Goal: Information Seeking & Learning: Check status

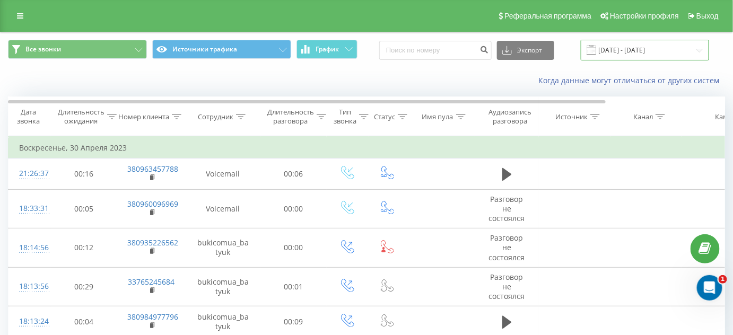
click at [646, 54] on input "[DATE] - [DATE]" at bounding box center [645, 50] width 128 height 21
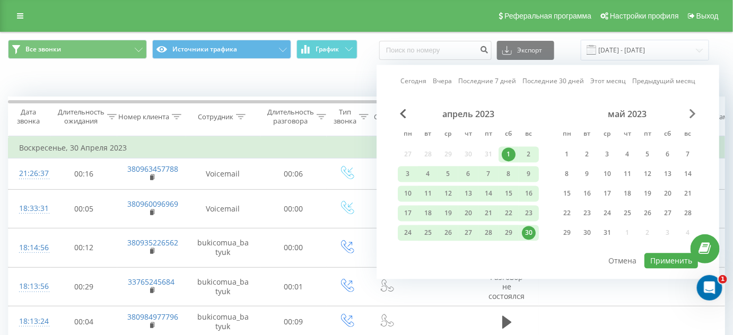
click at [693, 114] on span "Next Month" at bounding box center [693, 114] width 6 height 10
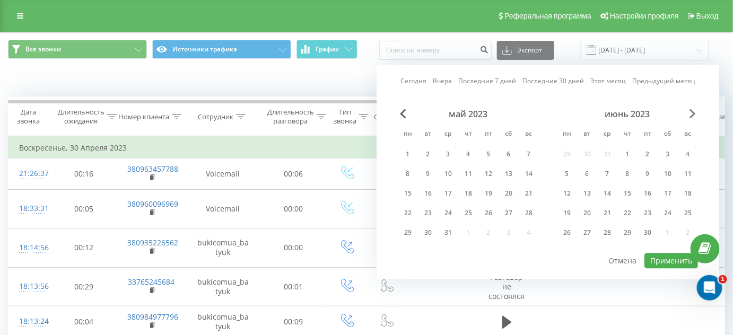
click at [693, 114] on span "Next Month" at bounding box center [693, 114] width 6 height 10
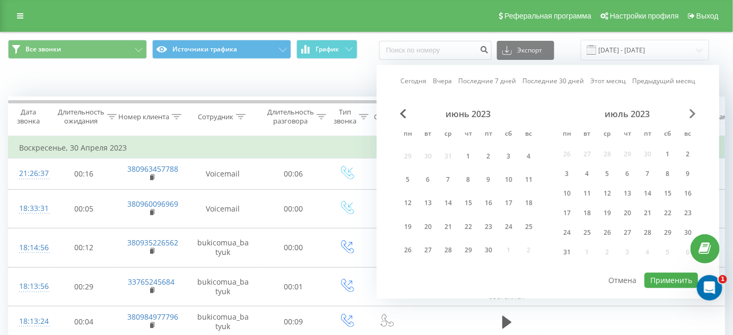
click at [693, 114] on span "Next Month" at bounding box center [693, 114] width 6 height 10
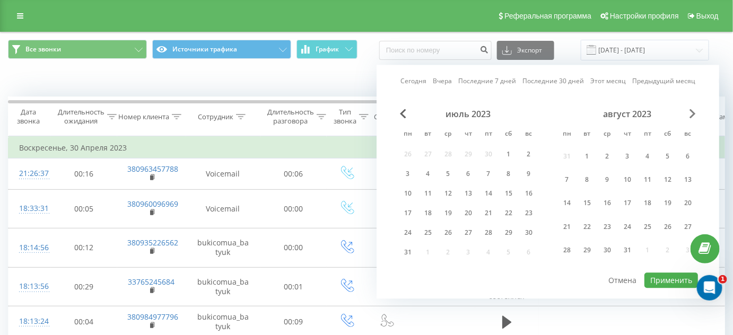
click at [693, 114] on span "Next Month" at bounding box center [693, 114] width 6 height 10
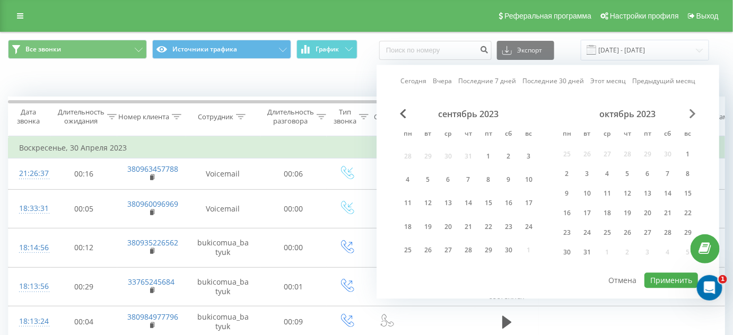
click at [693, 114] on span "Next Month" at bounding box center [693, 114] width 6 height 10
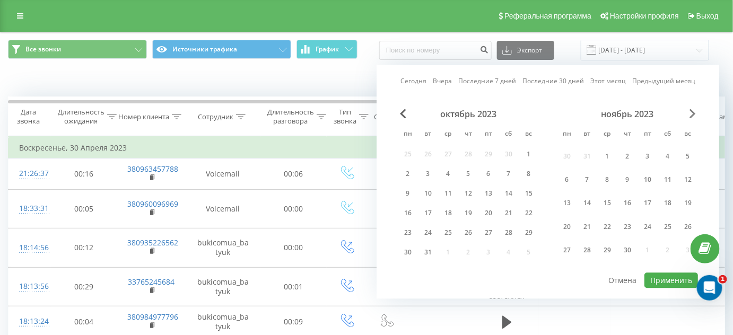
click at [693, 114] on span "Next Month" at bounding box center [693, 114] width 6 height 10
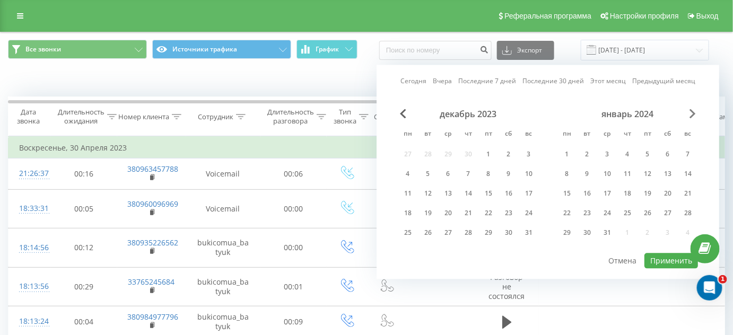
click at [693, 114] on span "Next Month" at bounding box center [693, 114] width 6 height 10
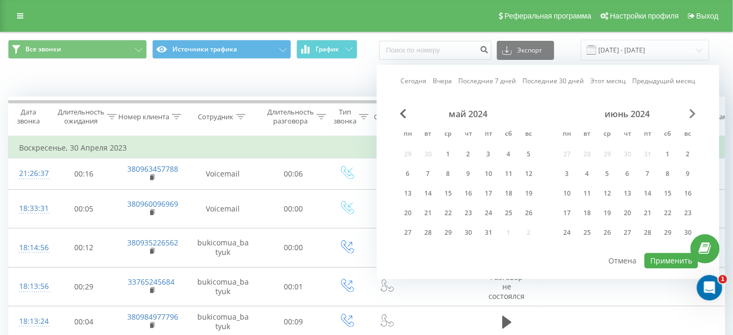
click at [693, 114] on span "Next Month" at bounding box center [693, 114] width 6 height 10
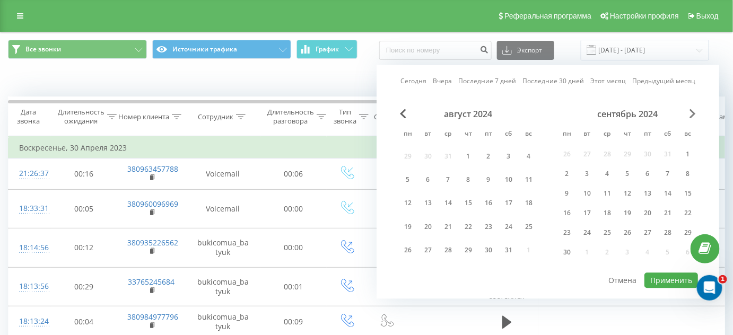
click at [693, 114] on span "Next Month" at bounding box center [693, 114] width 6 height 10
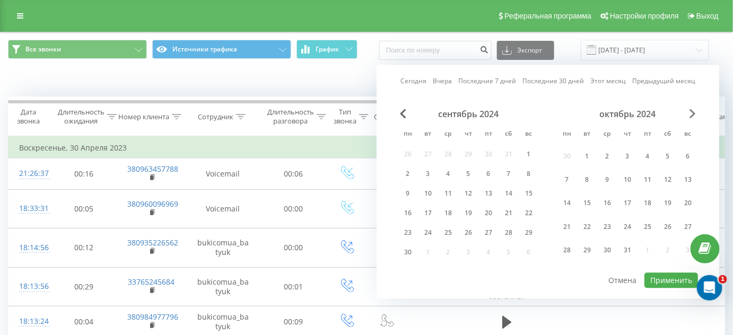
click at [693, 114] on span "Next Month" at bounding box center [693, 114] width 6 height 10
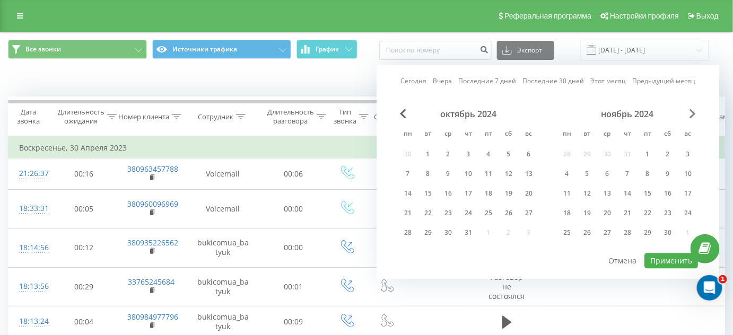
click at [693, 114] on span "Next Month" at bounding box center [693, 114] width 6 height 10
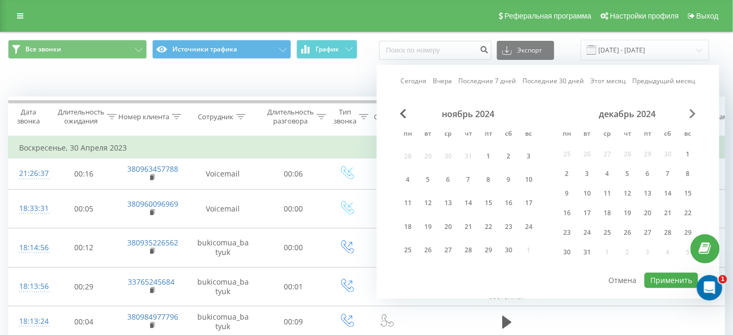
click at [693, 114] on span "Next Month" at bounding box center [693, 114] width 6 height 10
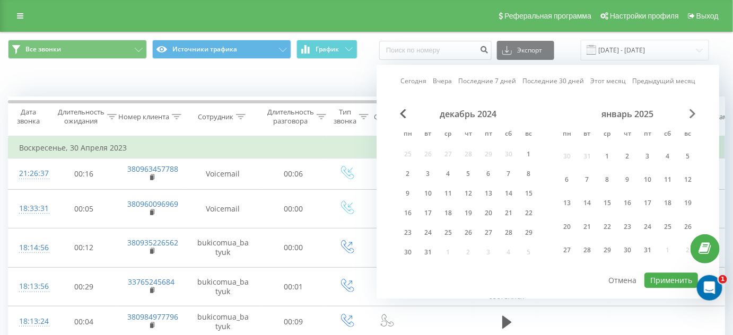
click at [693, 114] on span "Next Month" at bounding box center [693, 114] width 6 height 10
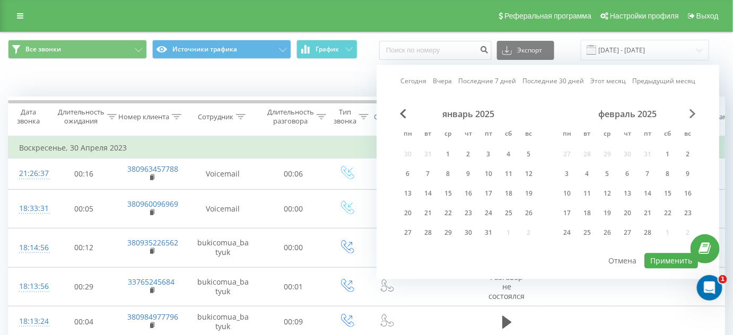
click at [693, 114] on span "Next Month" at bounding box center [693, 114] width 6 height 10
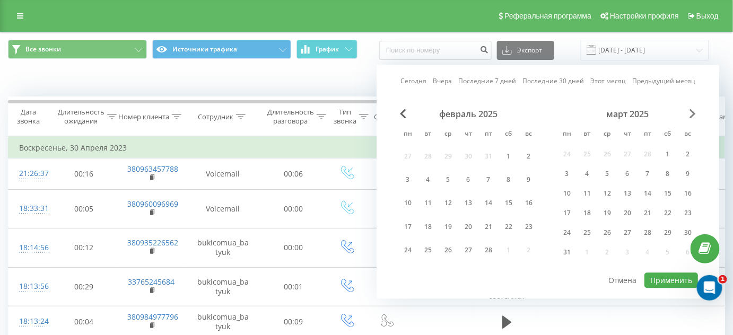
click at [693, 114] on span "Next Month" at bounding box center [693, 114] width 6 height 10
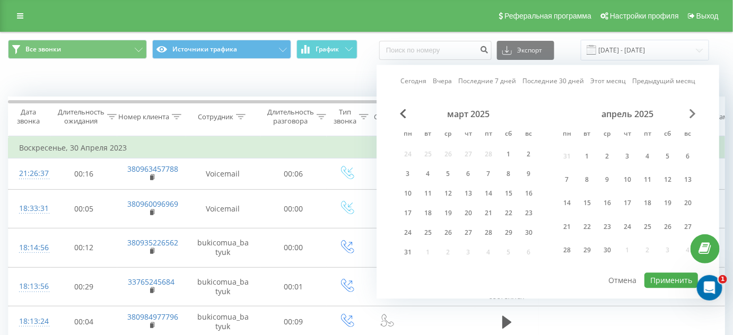
click at [693, 114] on span "Next Month" at bounding box center [693, 114] width 6 height 10
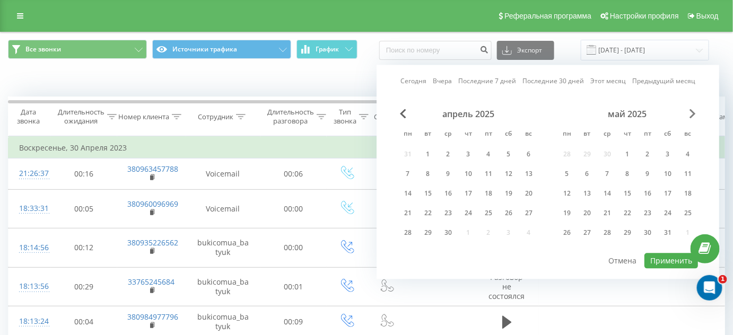
click at [693, 114] on span "Next Month" at bounding box center [693, 114] width 6 height 10
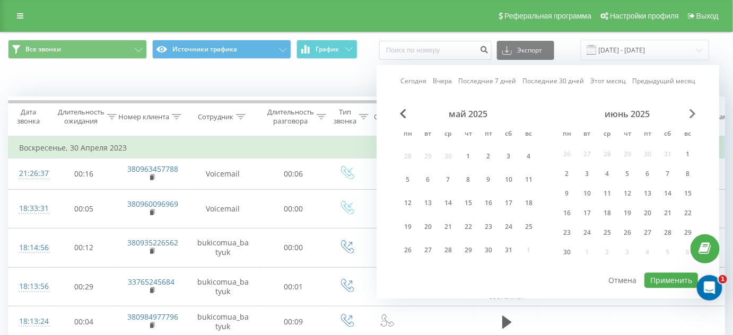
click at [693, 114] on span "Next Month" at bounding box center [693, 114] width 6 height 10
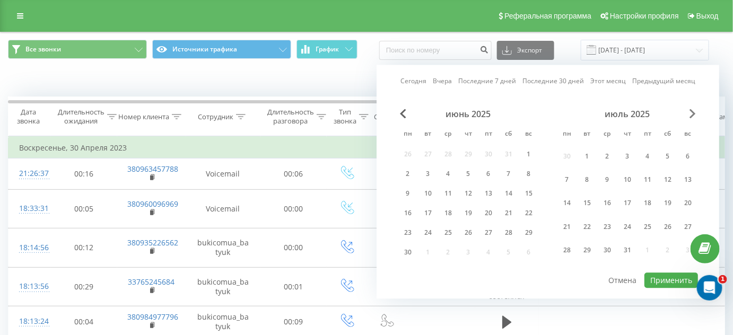
click at [693, 114] on span "Next Month" at bounding box center [693, 114] width 6 height 10
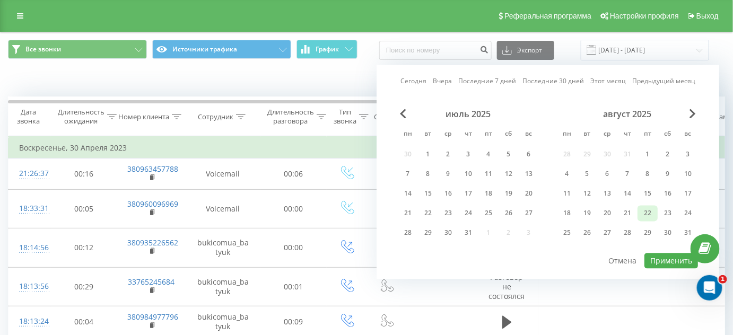
click at [639, 212] on div "22" at bounding box center [648, 214] width 20 height 16
click at [664, 254] on button "Применить" at bounding box center [672, 261] width 54 height 15
type input "[DATE] - [DATE]"
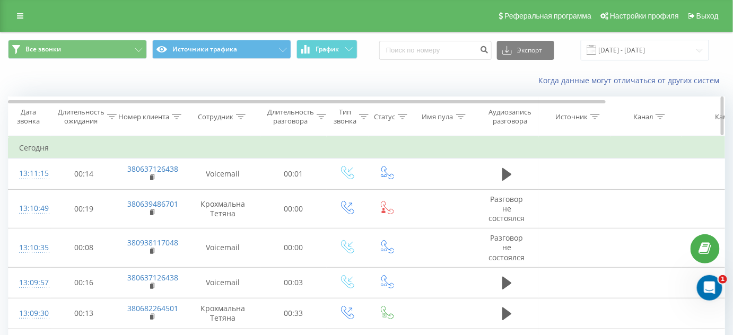
click at [239, 117] on icon at bounding box center [241, 116] width 10 height 5
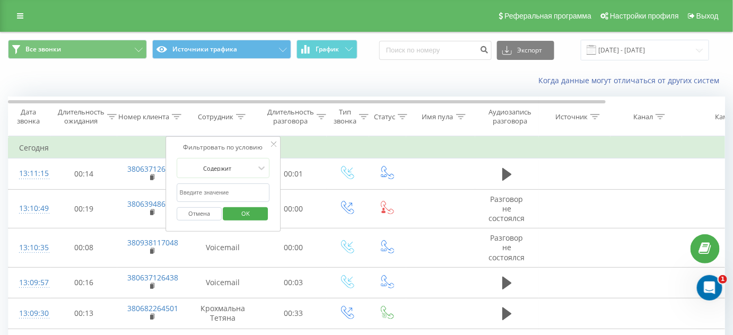
click at [205, 192] on input "text" at bounding box center [223, 193] width 93 height 19
click at [227, 216] on button "OK" at bounding box center [245, 214] width 45 height 13
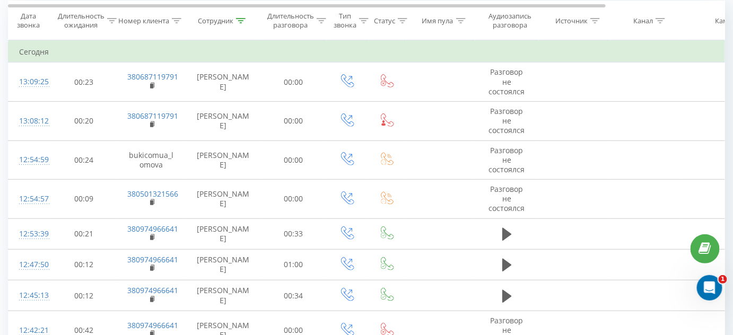
scroll to position [144, 0]
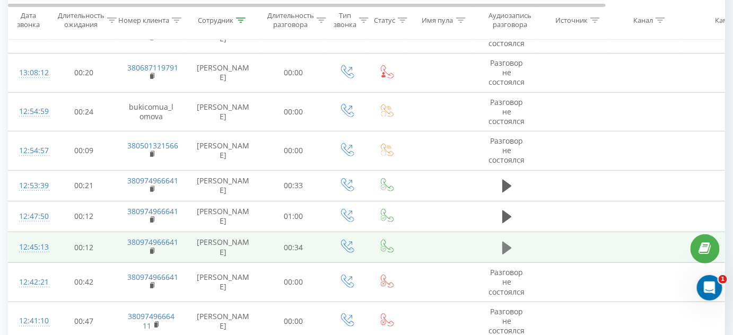
click at [509, 244] on icon at bounding box center [508, 248] width 10 height 15
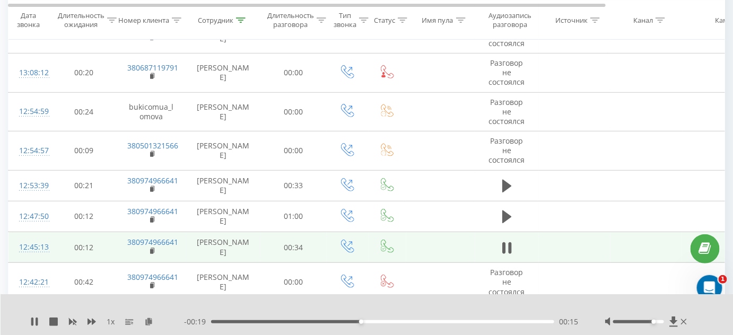
drag, startPoint x: 637, startPoint y: 321, endPoint x: 655, endPoint y: 322, distance: 18.6
click at [655, 322] on div "Accessibility label" at bounding box center [654, 322] width 4 height 4
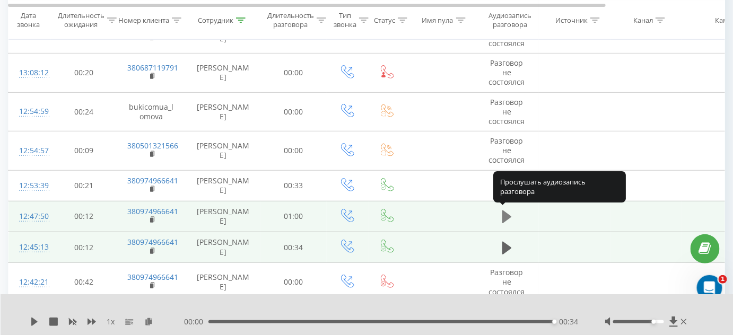
click at [509, 215] on icon at bounding box center [508, 217] width 10 height 13
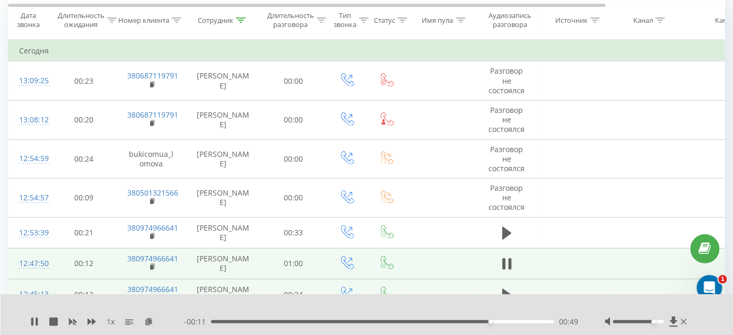
scroll to position [0, 0]
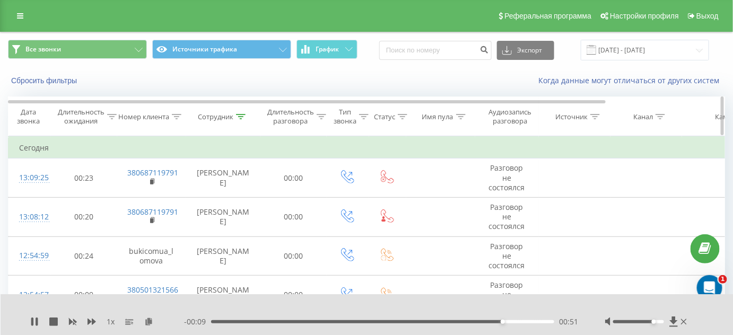
click at [239, 114] on icon at bounding box center [241, 116] width 10 height 5
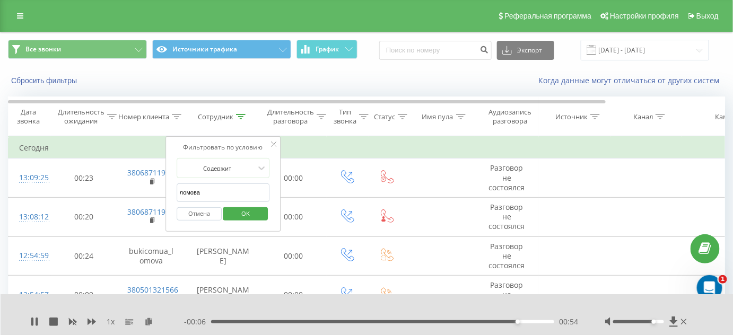
click at [213, 190] on input "ломова" at bounding box center [223, 193] width 93 height 19
type input "л"
click at [419, 85] on div "Сбросить фильтры Когда данные могут отличаться от других систем" at bounding box center [367, 80] width 732 height 25
click at [416, 84] on div "Когда данные могут отличаться от других систем" at bounding box center [504, 80] width 458 height 11
click at [257, 212] on span "OK" at bounding box center [246, 213] width 30 height 16
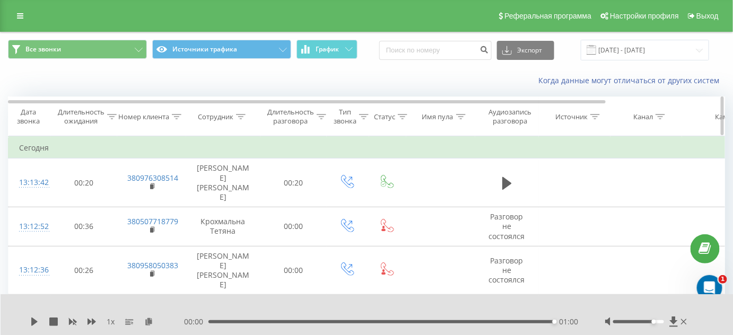
click at [151, 118] on div "Номер клиента" at bounding box center [143, 117] width 51 height 9
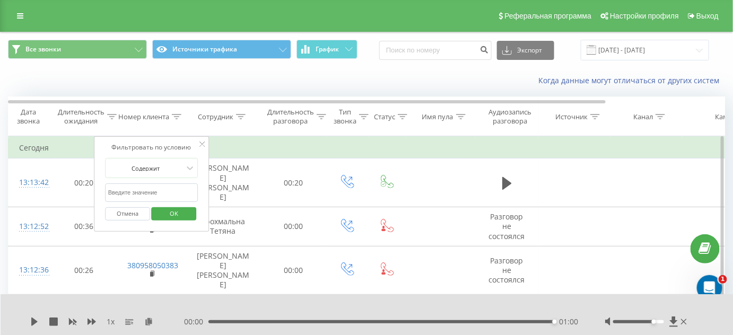
paste input "[PHONE_NUMBER]"
type input "380637126438"
click at [169, 210] on span "OK" at bounding box center [174, 213] width 30 height 16
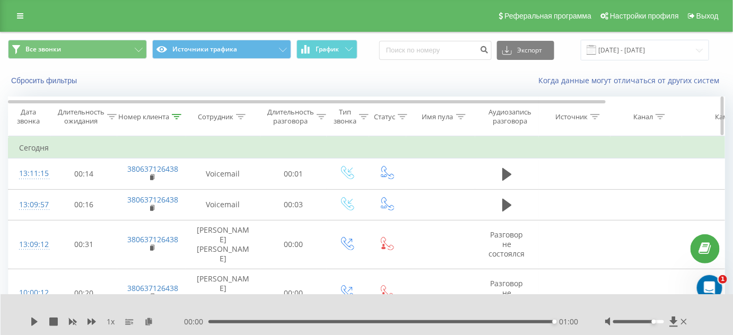
click at [174, 117] on icon at bounding box center [177, 116] width 10 height 5
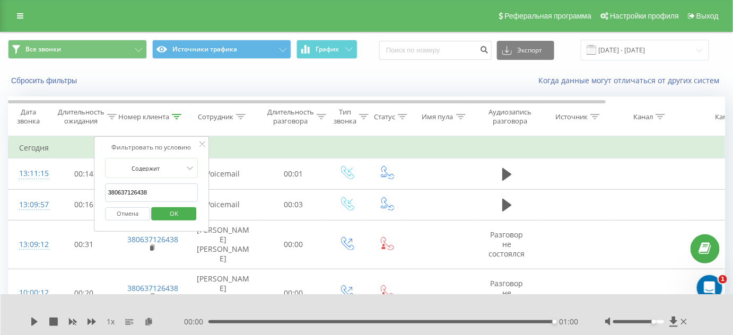
drag, startPoint x: 136, startPoint y: 188, endPoint x: 106, endPoint y: 188, distance: 30.2
click at [106, 188] on input "380637126438" at bounding box center [151, 193] width 93 height 19
paste input "[PHONE_NUMBER]"
click at [155, 193] on input "[PHONE_NUMBER]" at bounding box center [151, 193] width 93 height 19
click at [145, 192] on input "[PHONE_NUMBER]" at bounding box center [151, 193] width 93 height 19
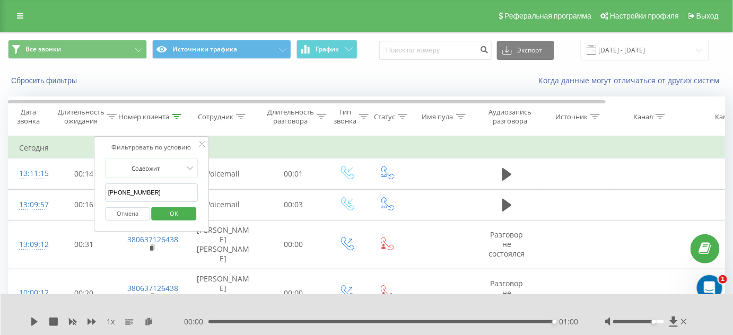
click at [134, 193] on input "[PHONE_NUMBER]" at bounding box center [151, 193] width 93 height 19
click at [122, 191] on input "+38 (0938117048" at bounding box center [151, 193] width 93 height 19
click at [111, 191] on input "[PHONE_NUMBER]" at bounding box center [151, 193] width 93 height 19
type input "380938117048"
click at [167, 209] on span "OK" at bounding box center [174, 213] width 30 height 16
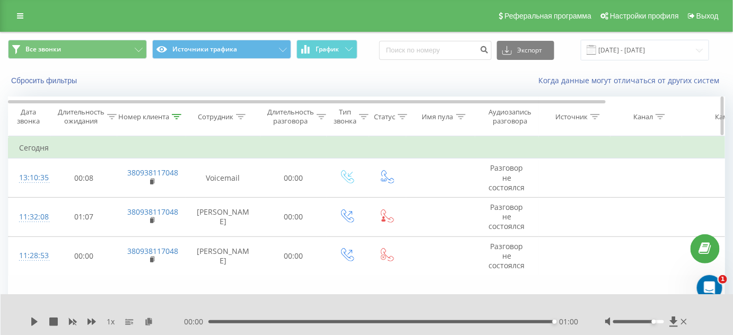
click at [168, 114] on div "Номер клиента" at bounding box center [143, 117] width 51 height 9
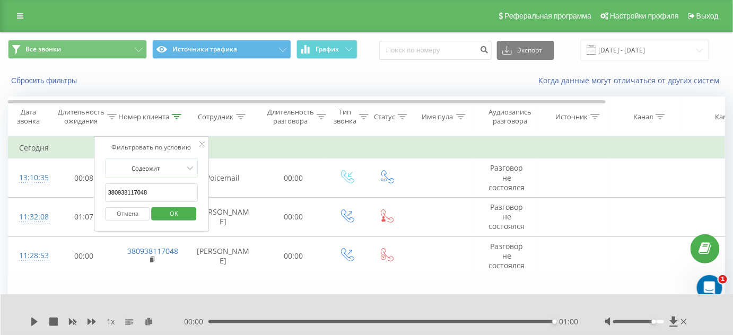
drag, startPoint x: 164, startPoint y: 195, endPoint x: 102, endPoint y: 195, distance: 62.1
click at [102, 195] on div "Фильтровать по условию Содержит 380938117048 Отмена OK" at bounding box center [152, 184] width 116 height 96
click at [175, 214] on span "OK" at bounding box center [174, 213] width 30 height 16
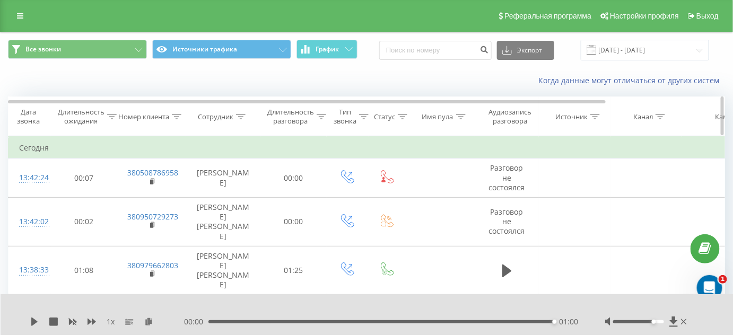
click at [238, 114] on icon at bounding box center [241, 116] width 10 height 5
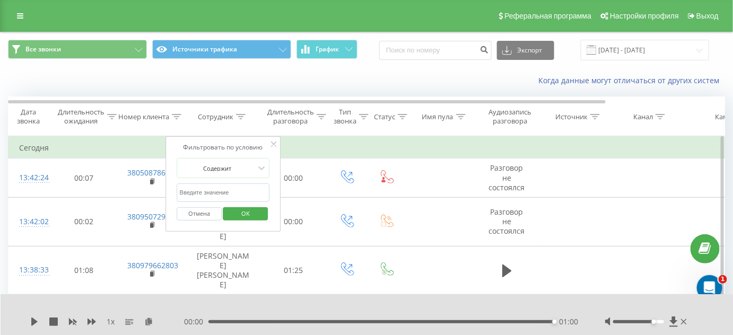
click at [219, 188] on input "text" at bounding box center [223, 193] width 93 height 19
type input "ломова"
click at [239, 209] on span "OK" at bounding box center [246, 213] width 30 height 16
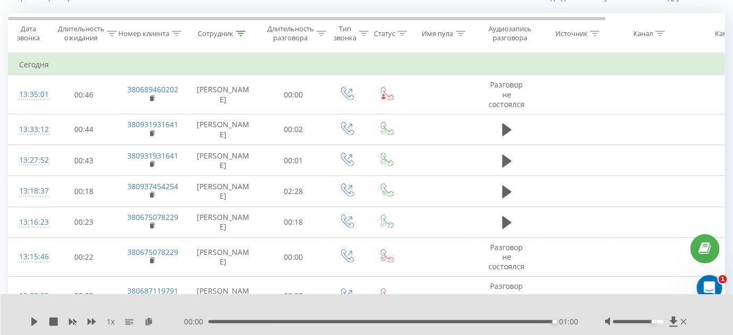
scroll to position [96, 0]
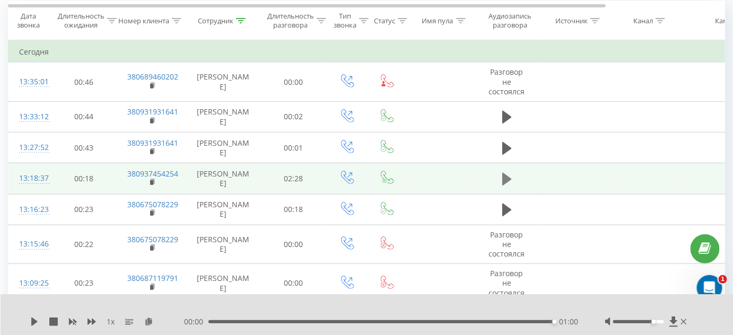
click at [509, 172] on icon at bounding box center [508, 179] width 10 height 15
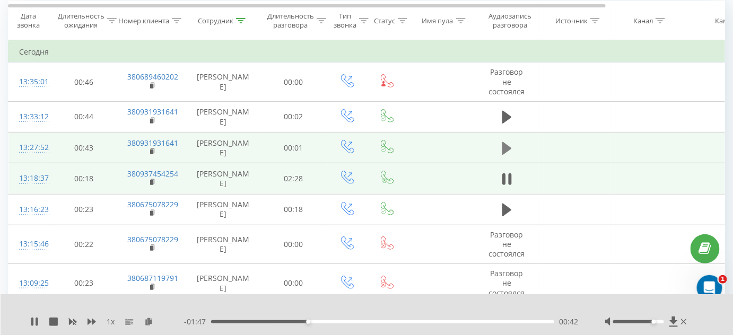
click at [509, 145] on icon at bounding box center [508, 148] width 10 height 13
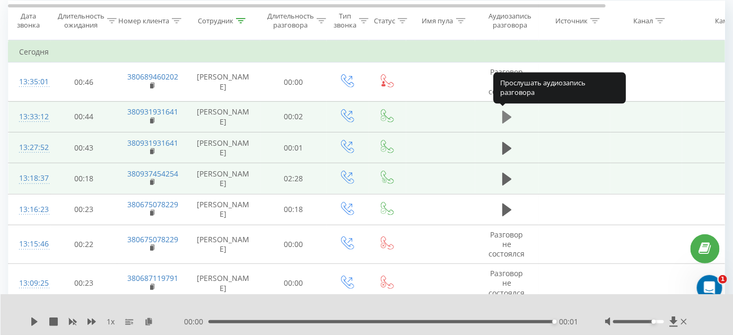
click at [503, 111] on icon at bounding box center [508, 117] width 10 height 13
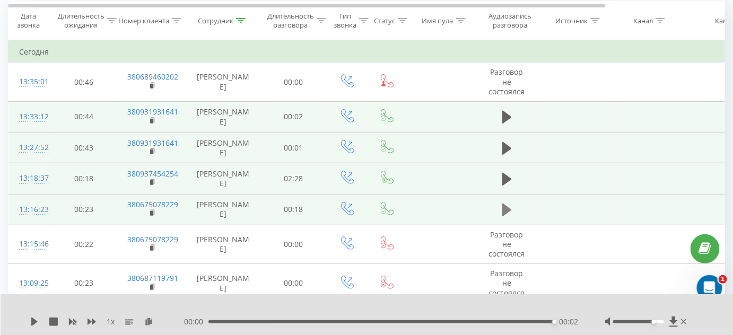
click at [511, 203] on icon at bounding box center [508, 210] width 10 height 15
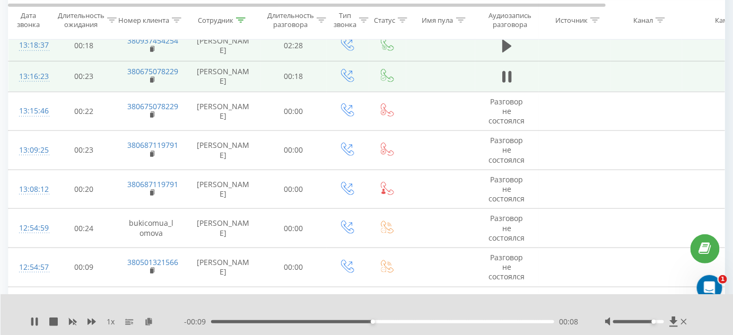
scroll to position [289, 0]
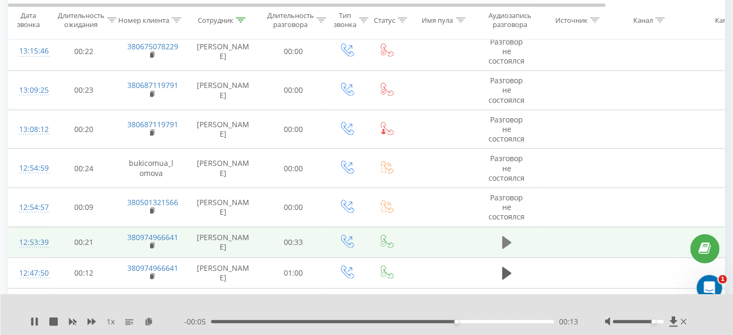
click at [509, 238] on icon at bounding box center [508, 243] width 10 height 15
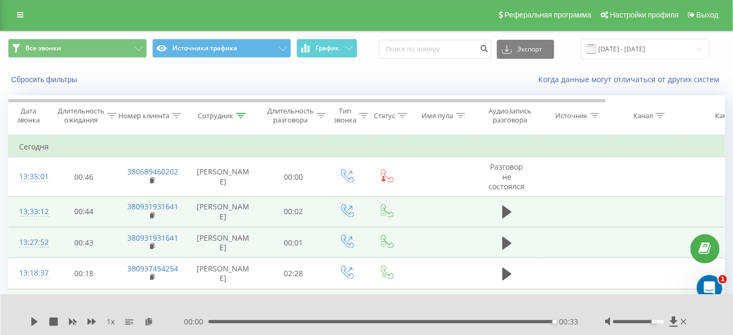
scroll to position [0, 0]
